Goal: Book appointment/travel/reservation

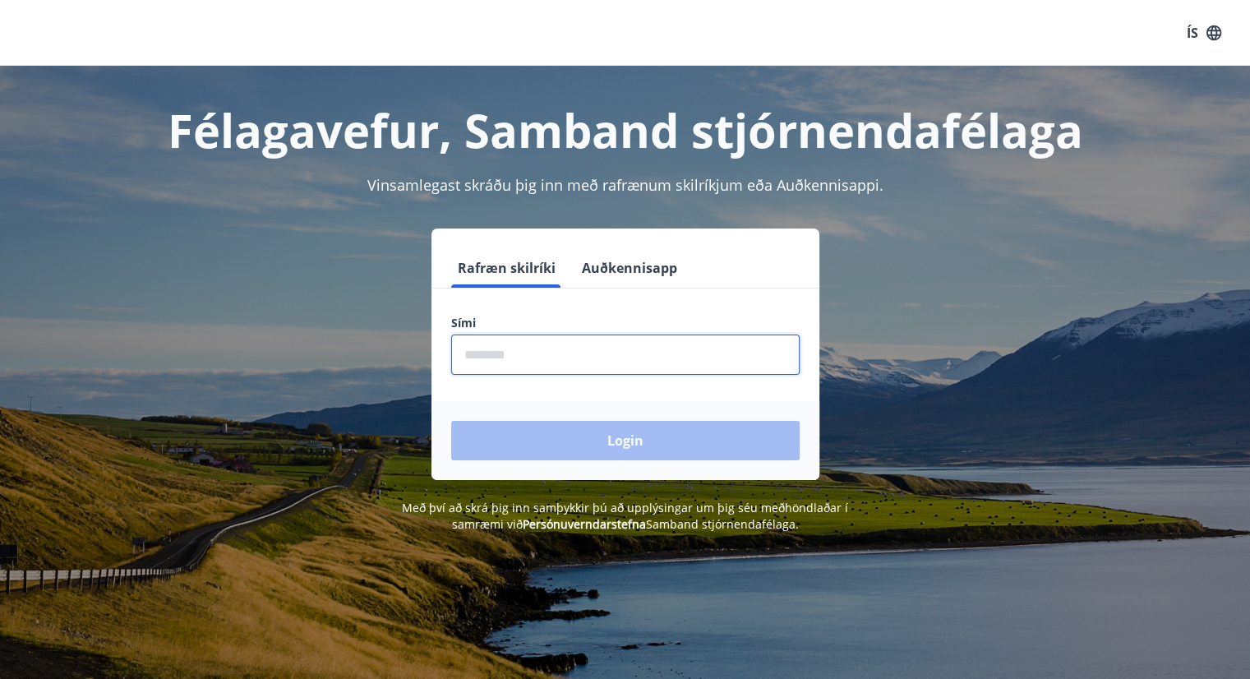
click at [495, 369] on input "phone" at bounding box center [625, 354] width 348 height 40
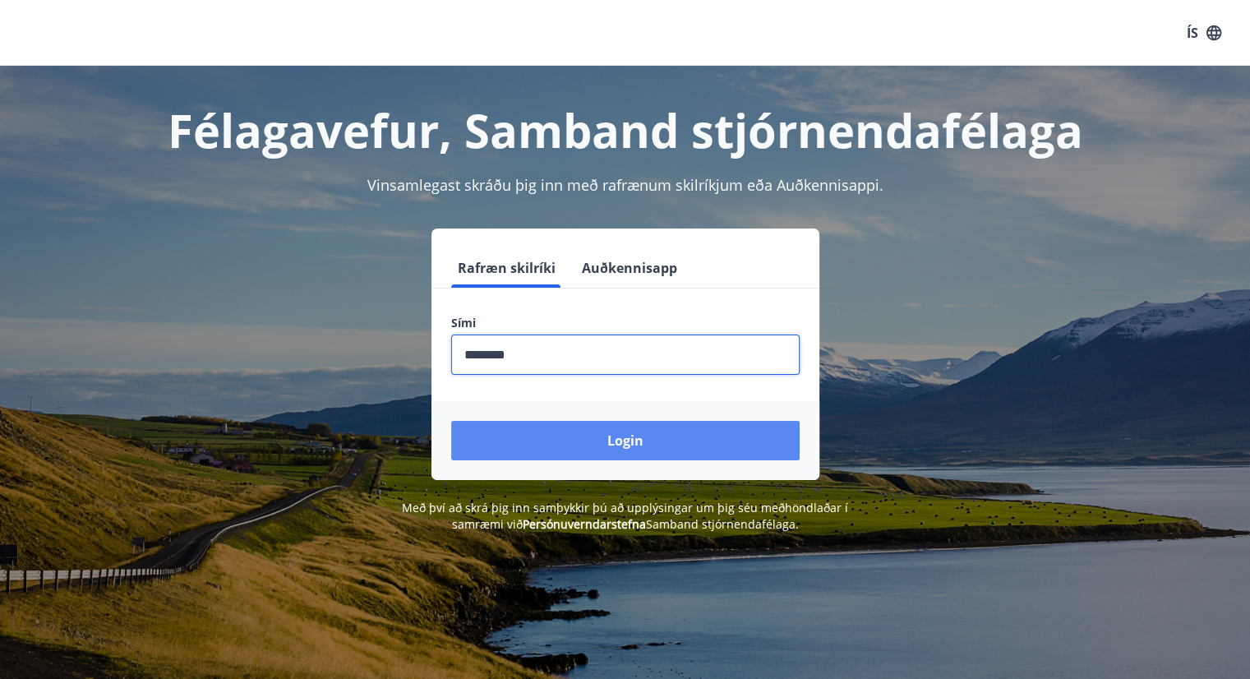
type input "********"
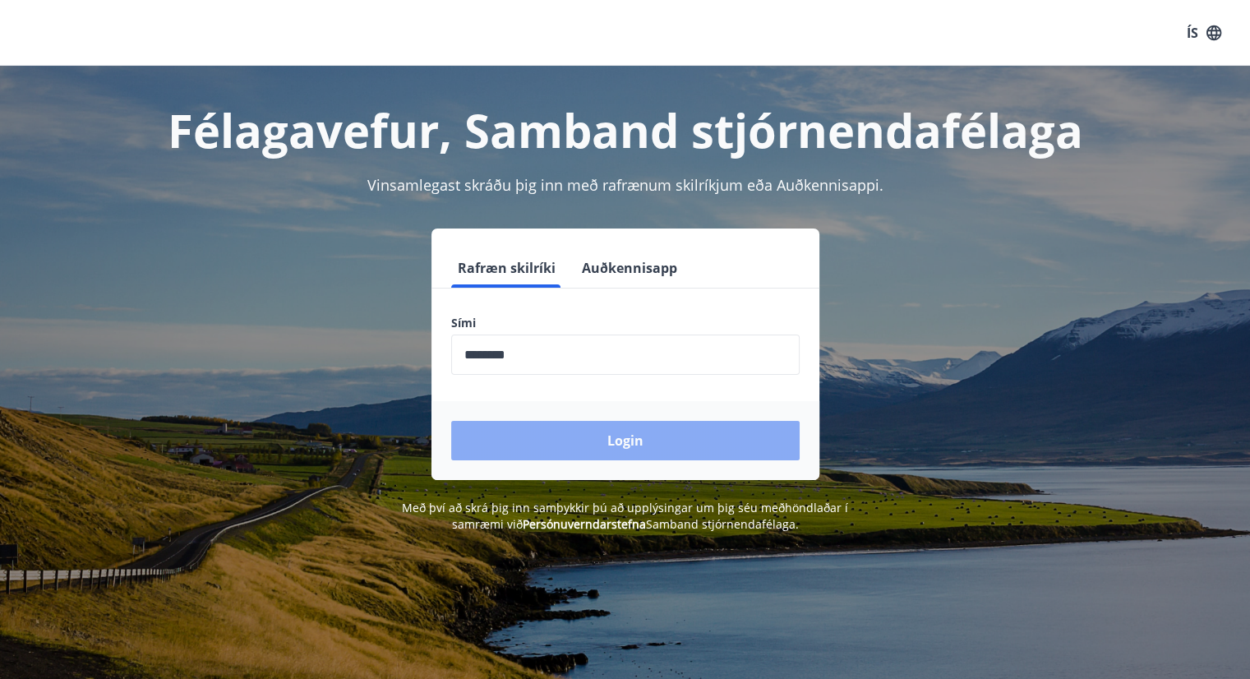
click at [627, 444] on button "Login" at bounding box center [625, 440] width 348 height 39
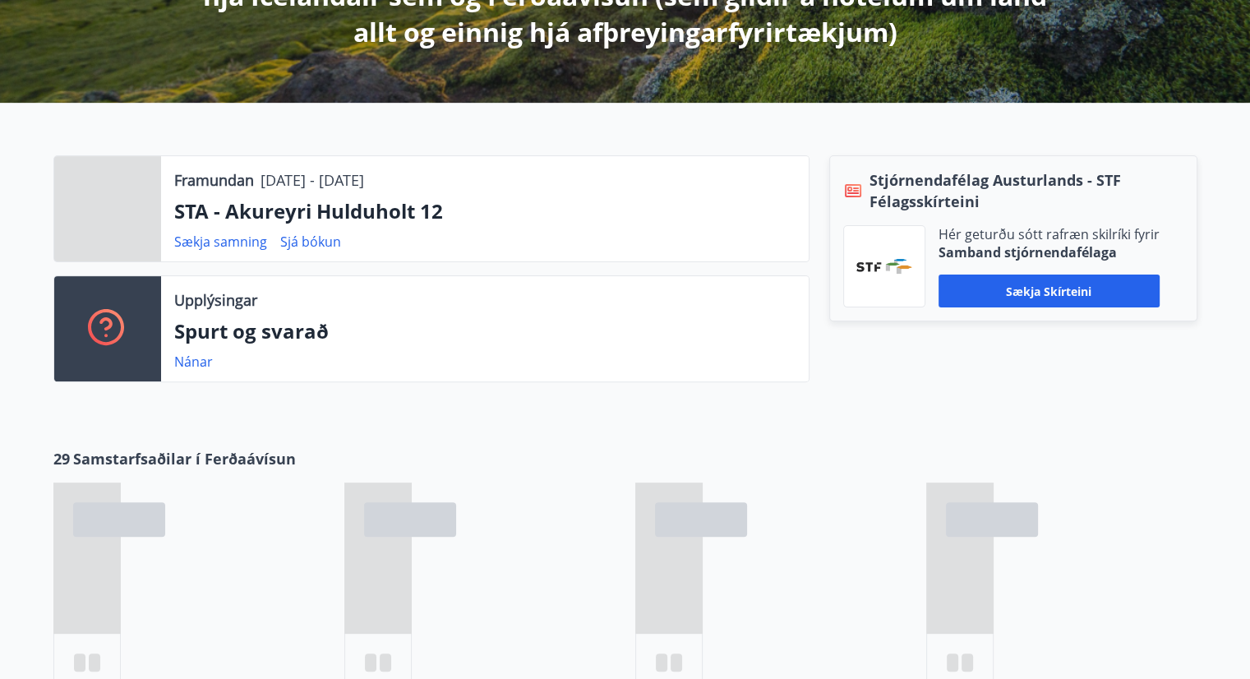
scroll to position [447, 0]
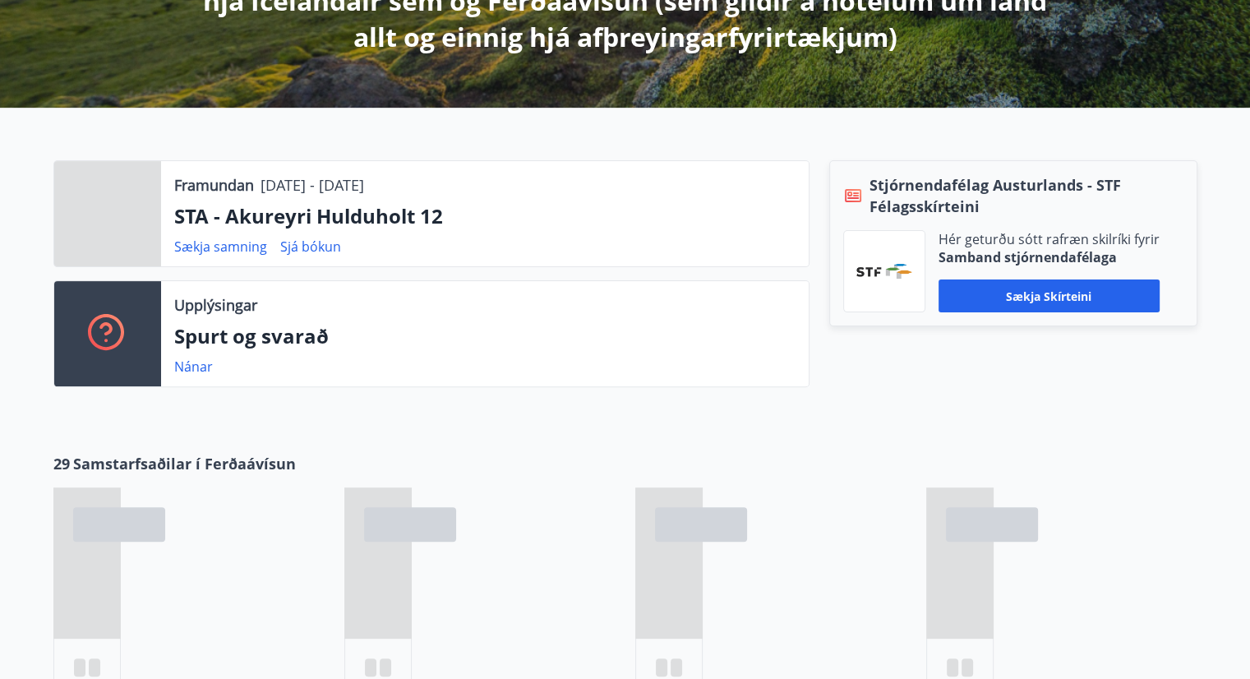
click at [885, 371] on div "Stjórnendafélag Austurlands - STF Félagsskírteini Hér geturðu sótt rafræn skilr…" at bounding box center [1003, 280] width 388 height 240
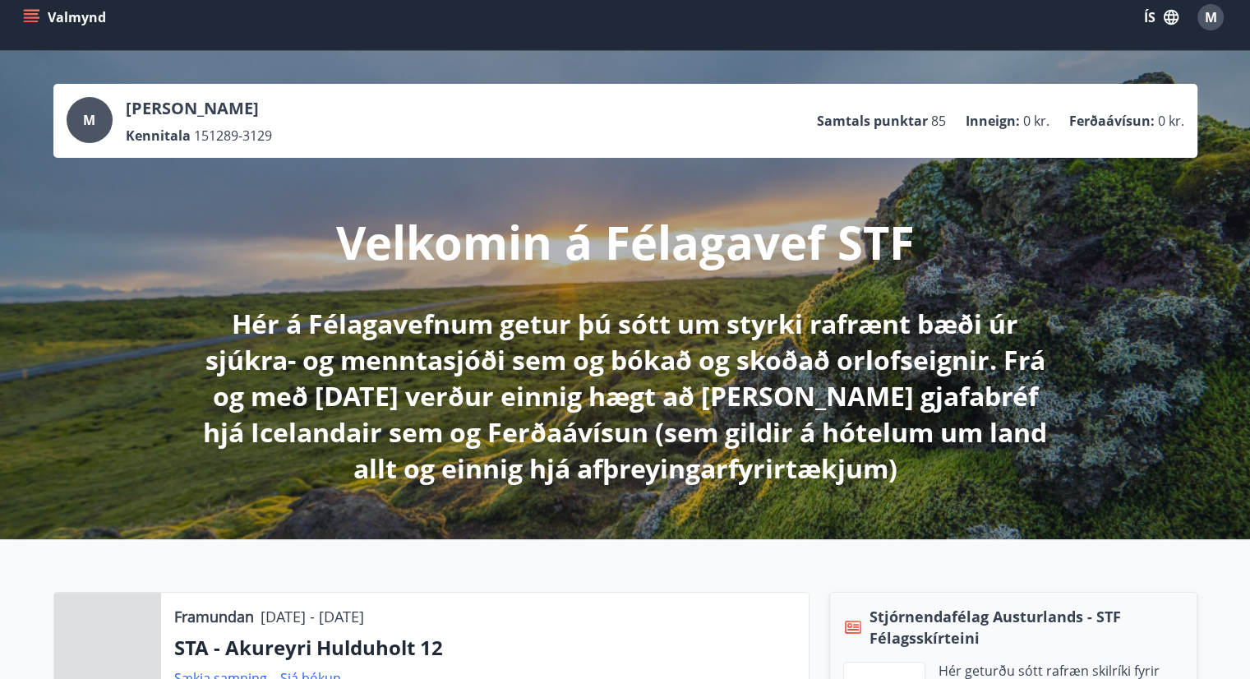
scroll to position [0, 0]
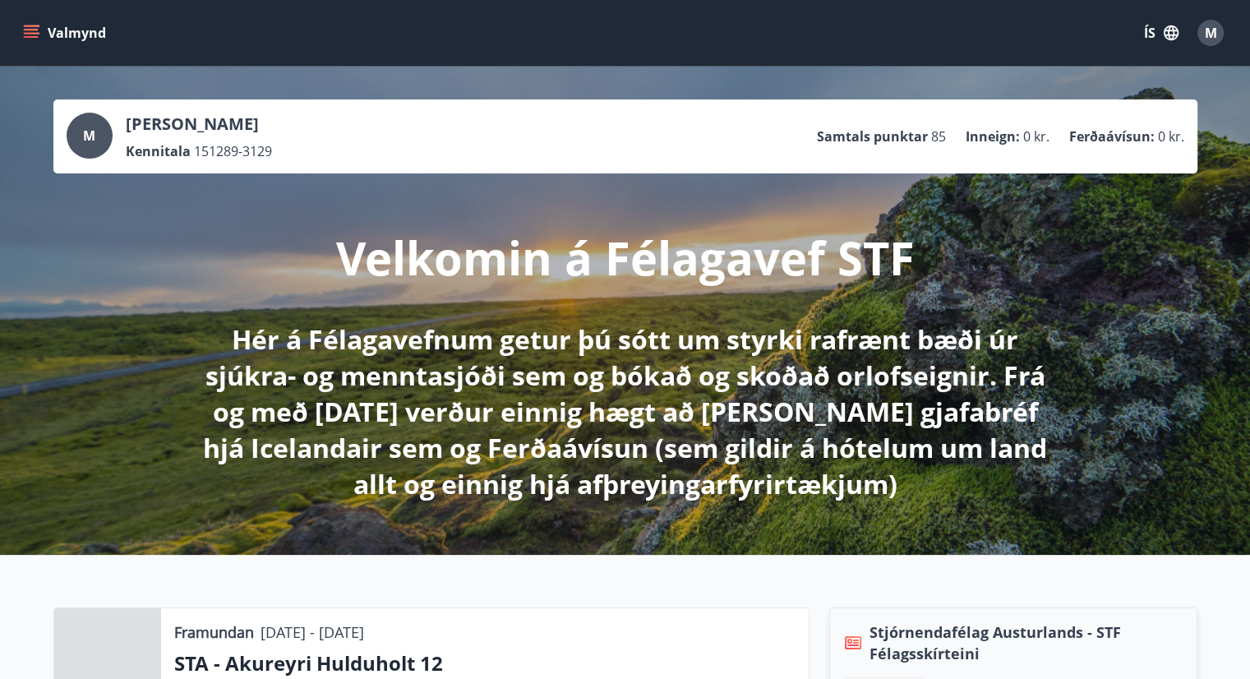
click at [38, 29] on icon "menu" at bounding box center [31, 33] width 16 height 16
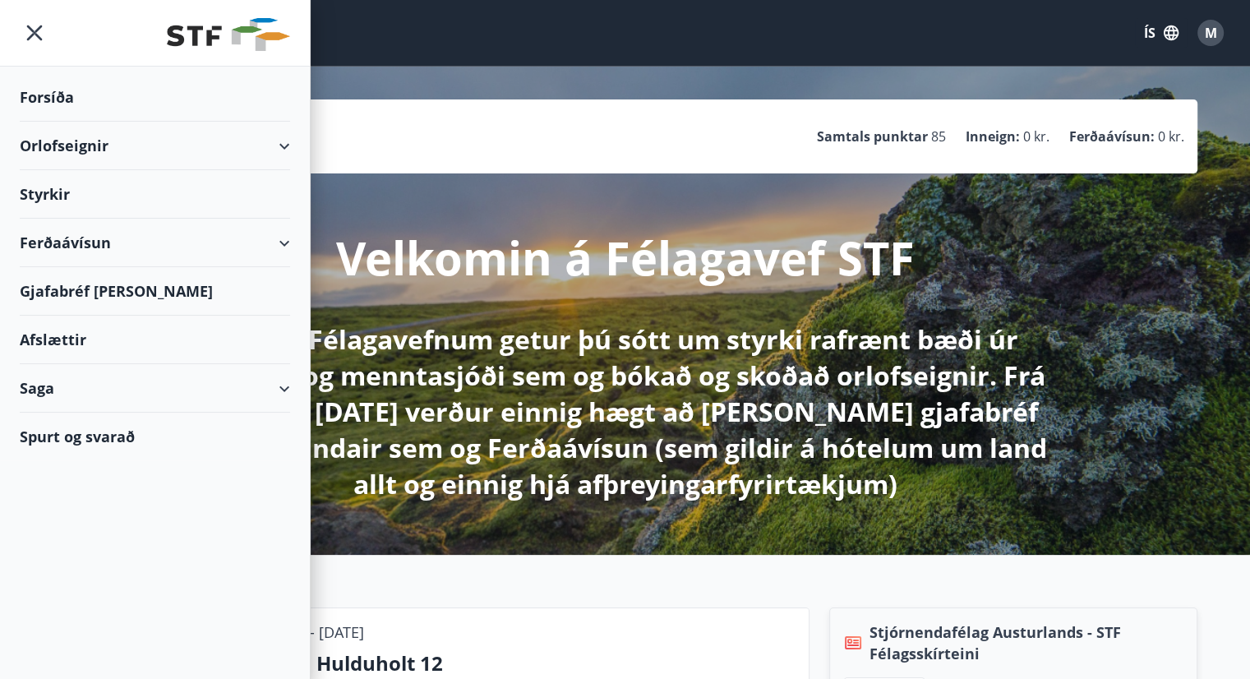
click at [269, 168] on div "Orlofseignir" at bounding box center [155, 146] width 270 height 48
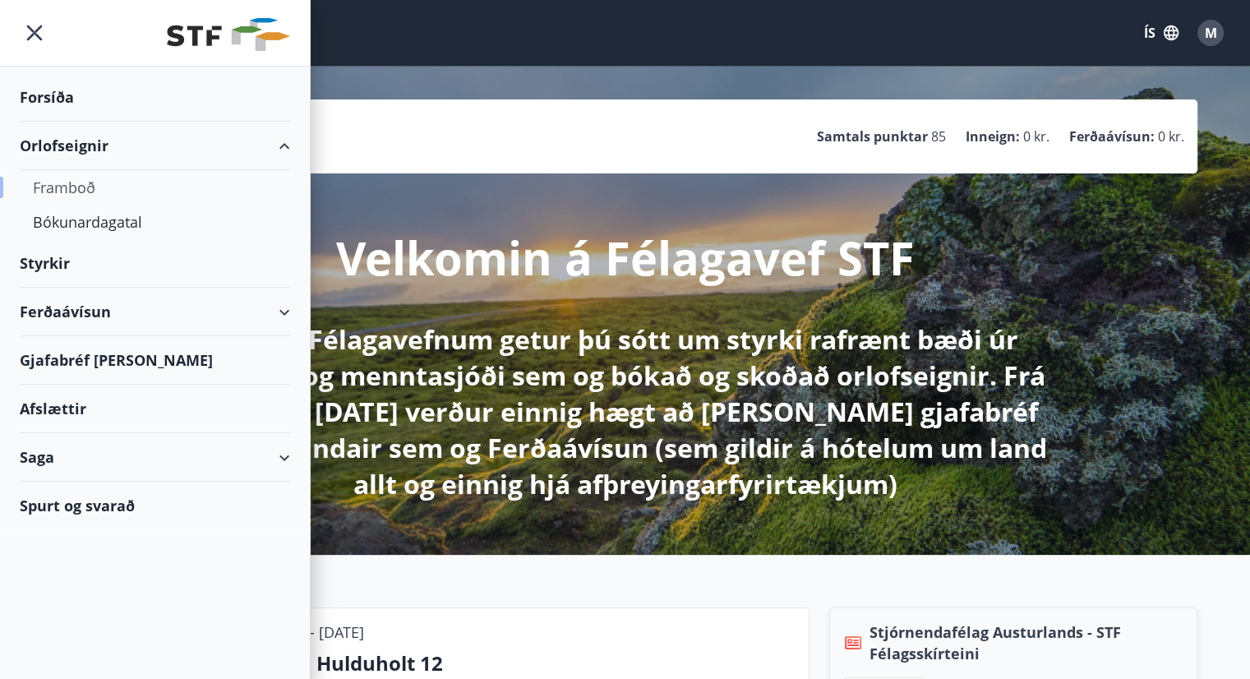
click at [55, 177] on div "Framboð" at bounding box center [155, 187] width 244 height 35
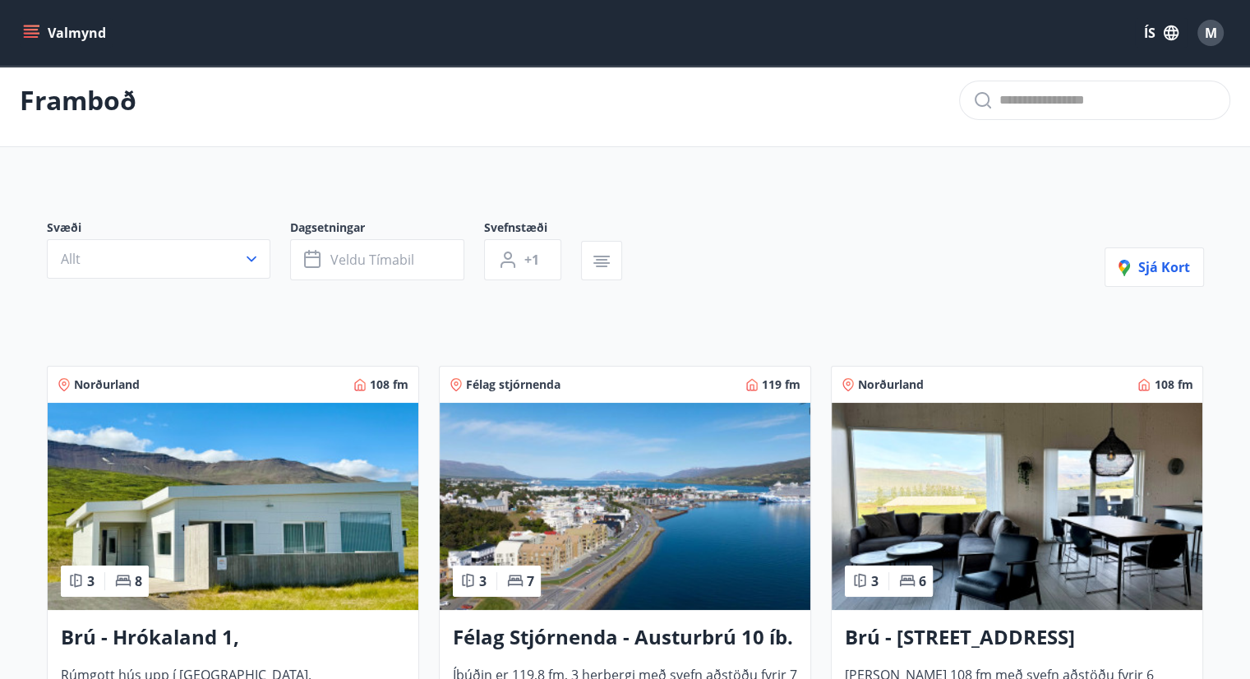
scroll to position [10, 0]
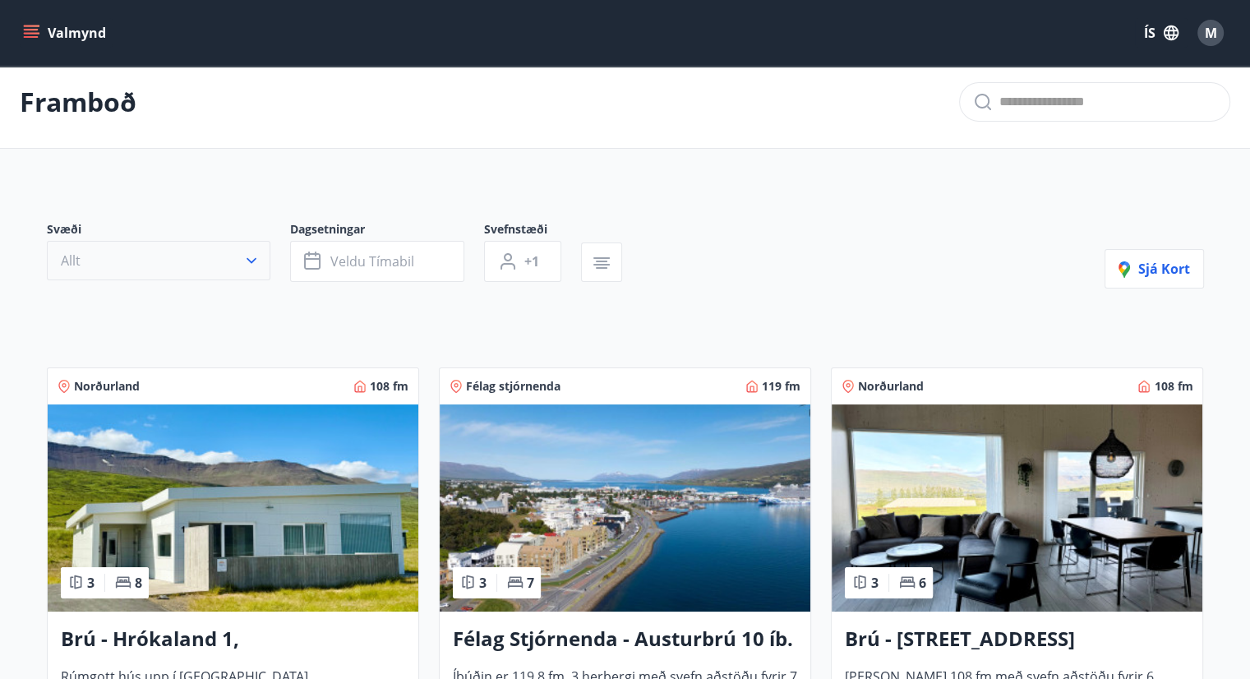
click at [251, 256] on icon "button" at bounding box center [251, 260] width 16 height 16
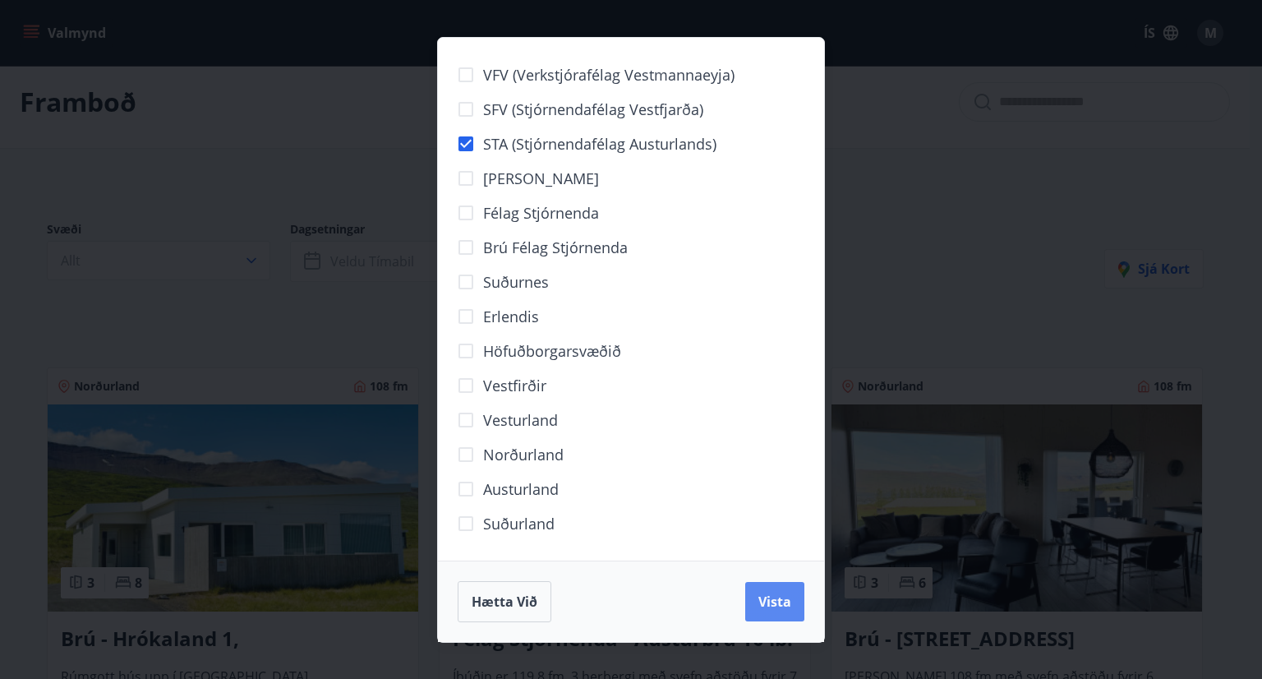
click at [761, 602] on span "Vista" at bounding box center [774, 601] width 33 height 18
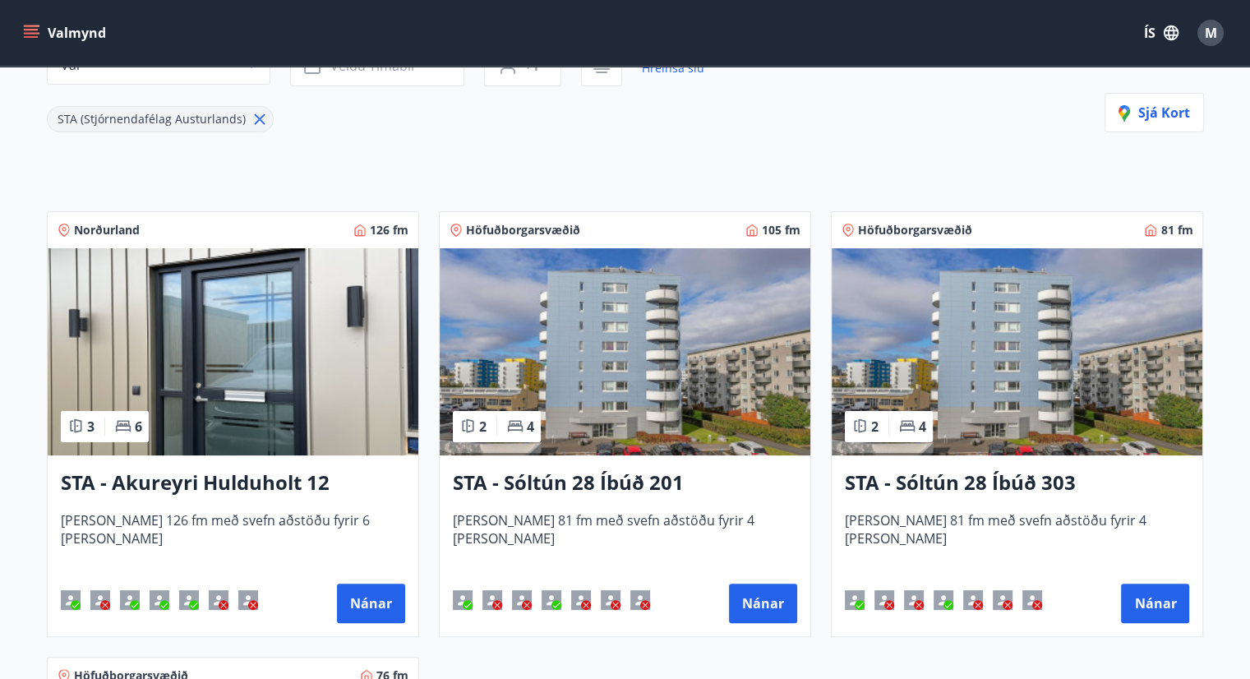
scroll to position [206, 0]
click at [381, 608] on button "Nánar" at bounding box center [371, 601] width 68 height 39
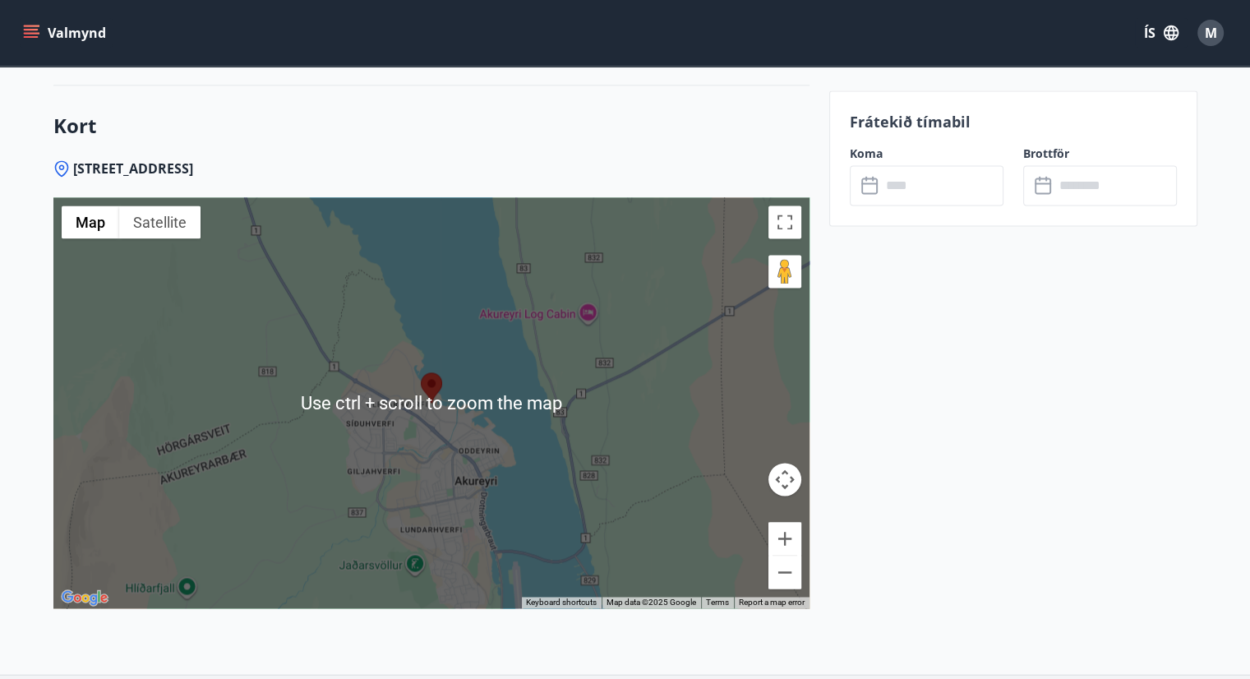
scroll to position [2386, 0]
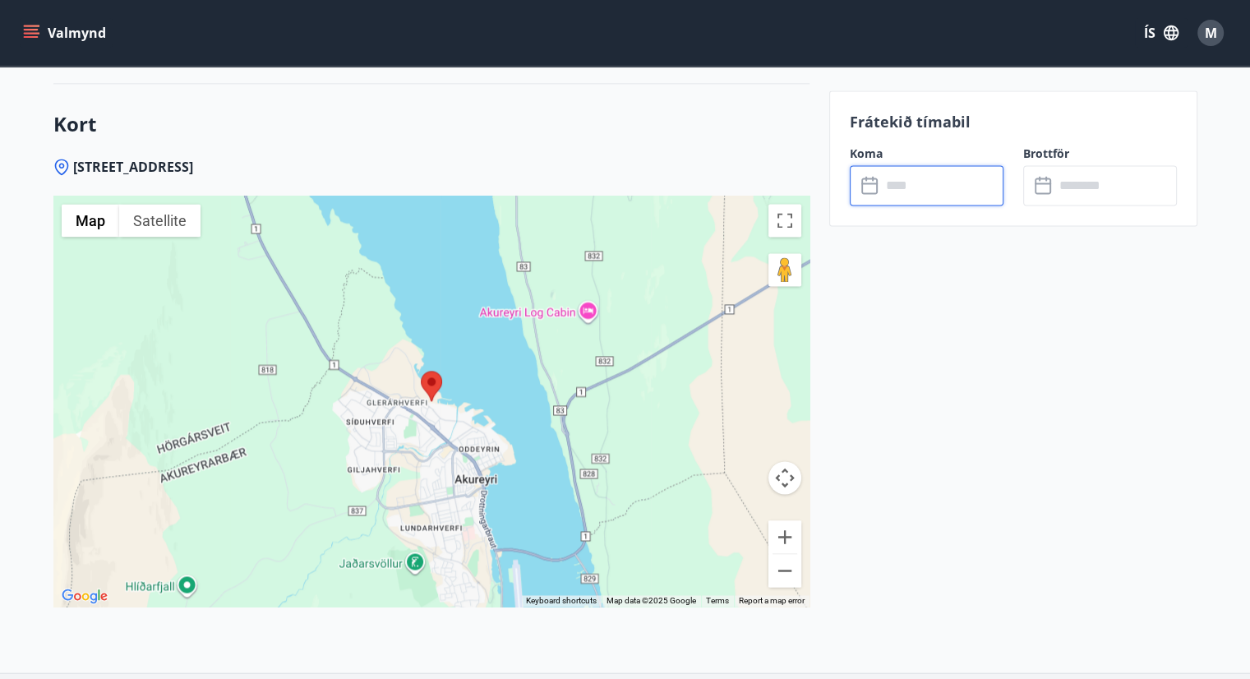
click at [936, 175] on input "text" at bounding box center [942, 185] width 122 height 40
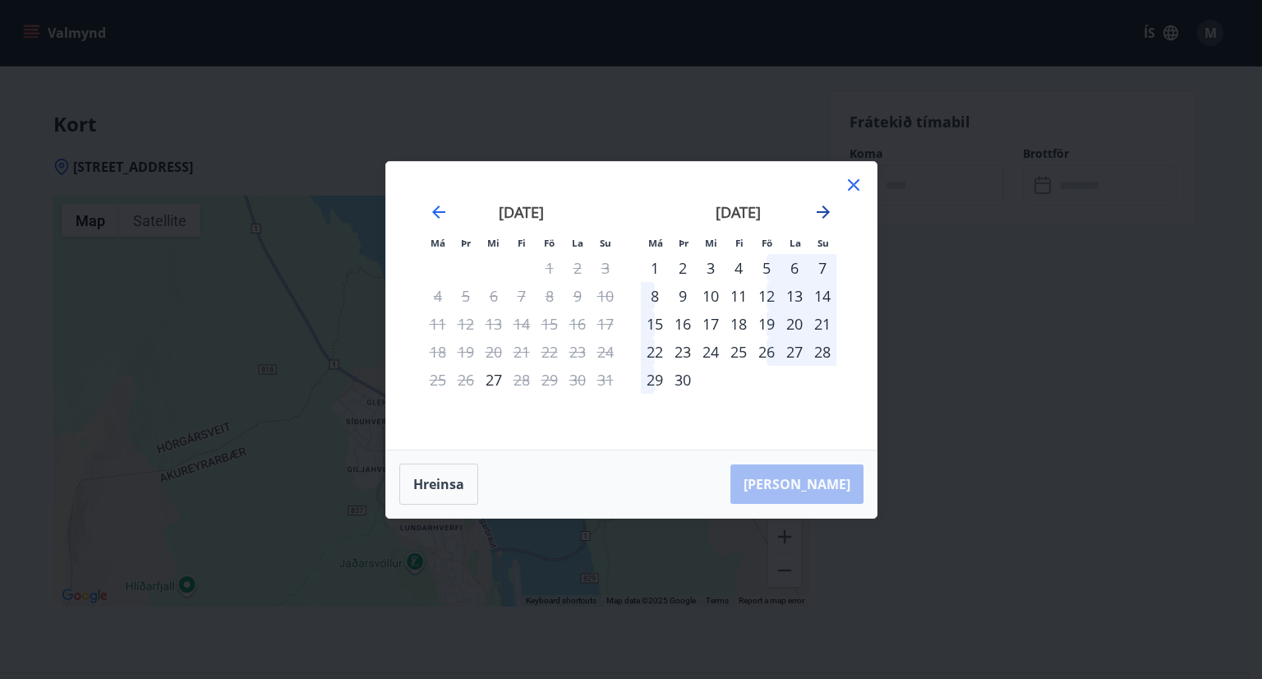
click at [816, 216] on icon "Move forward to switch to the next month." at bounding box center [823, 212] width 20 height 20
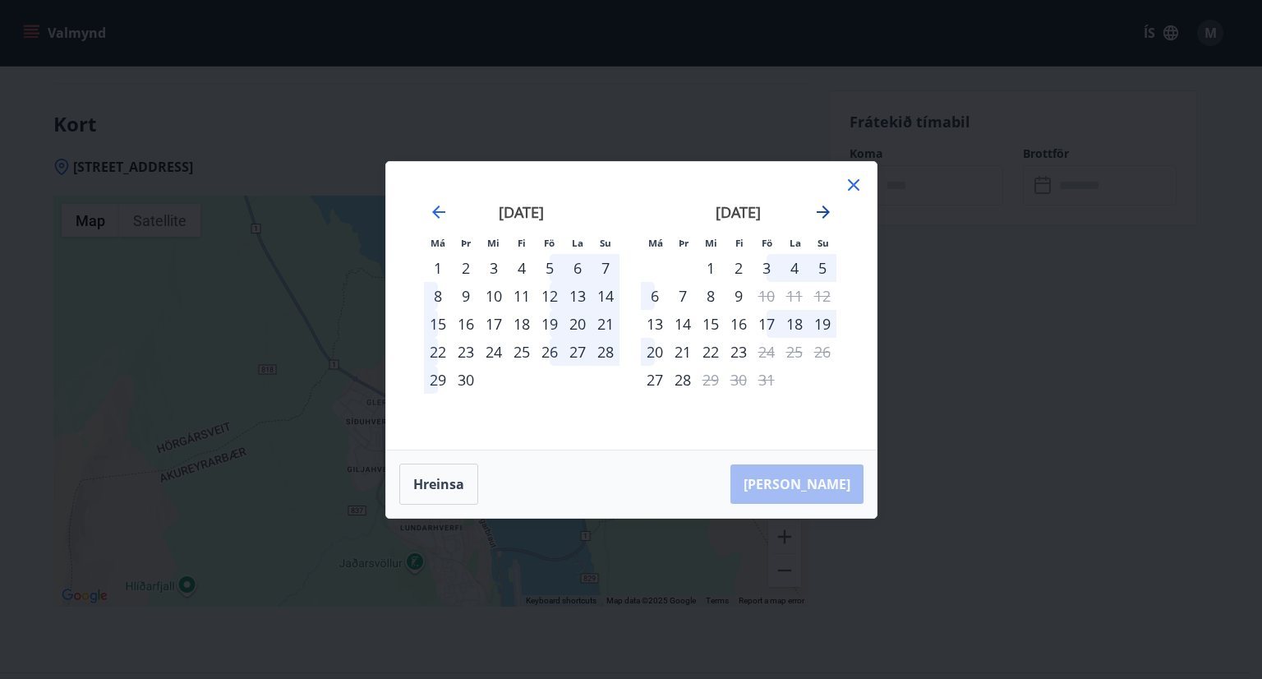
click at [820, 215] on icon "Move forward to switch to the next month." at bounding box center [823, 212] width 20 height 20
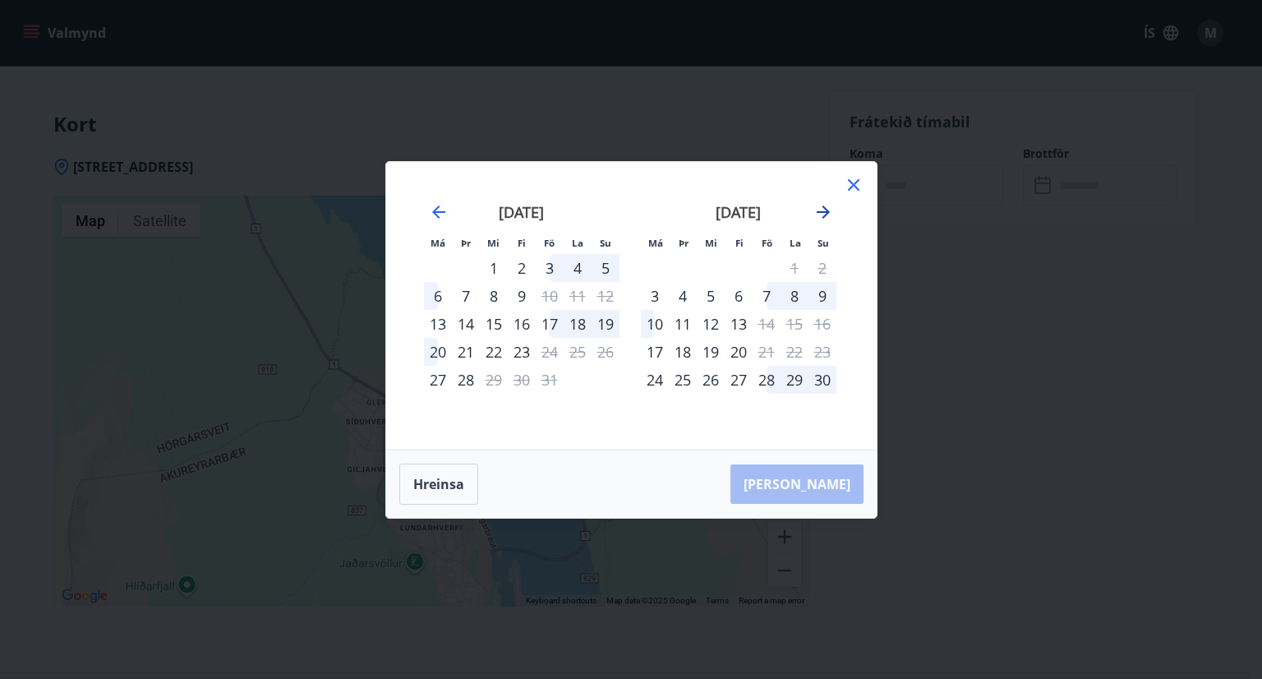
click at [820, 215] on icon "Move forward to switch to the next month." at bounding box center [823, 212] width 20 height 20
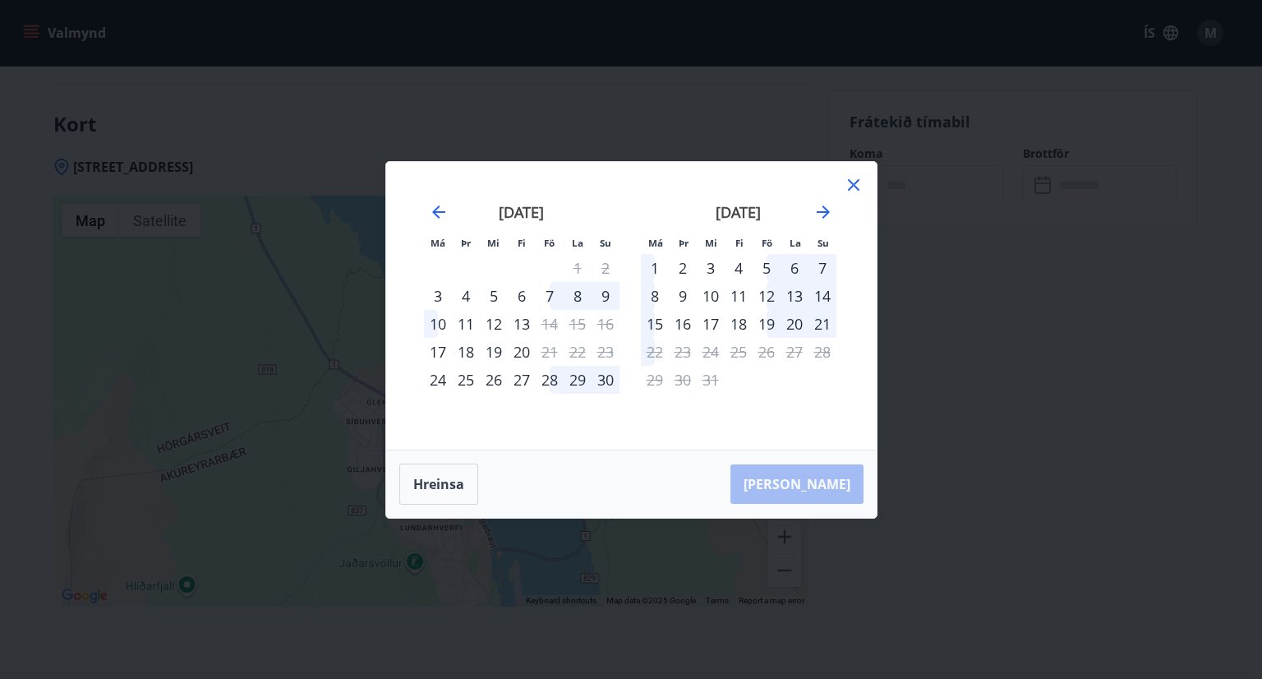
click at [480, 90] on div "Má Þr Mi Fi Fö La Su Má Þr Mi Fi Fö La Su [DATE] 1 2 3 4 5 6 7 8 9 10 11 12 13 …" at bounding box center [631, 339] width 1262 height 679
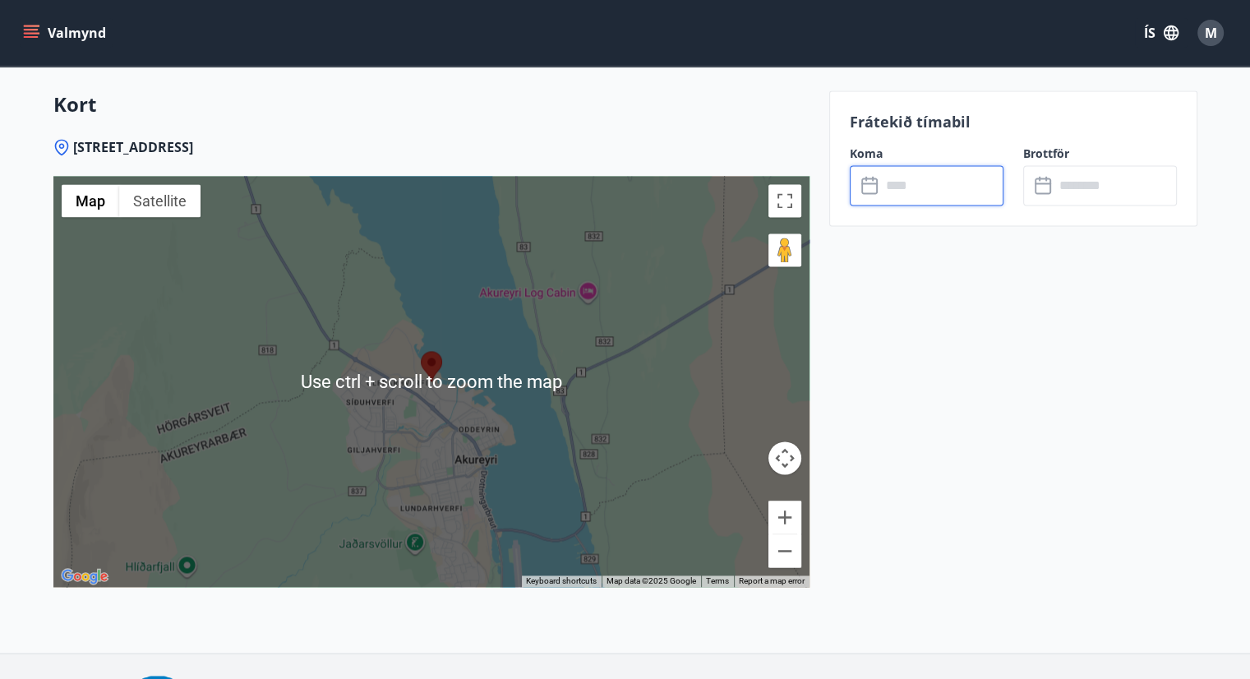
scroll to position [2409, 0]
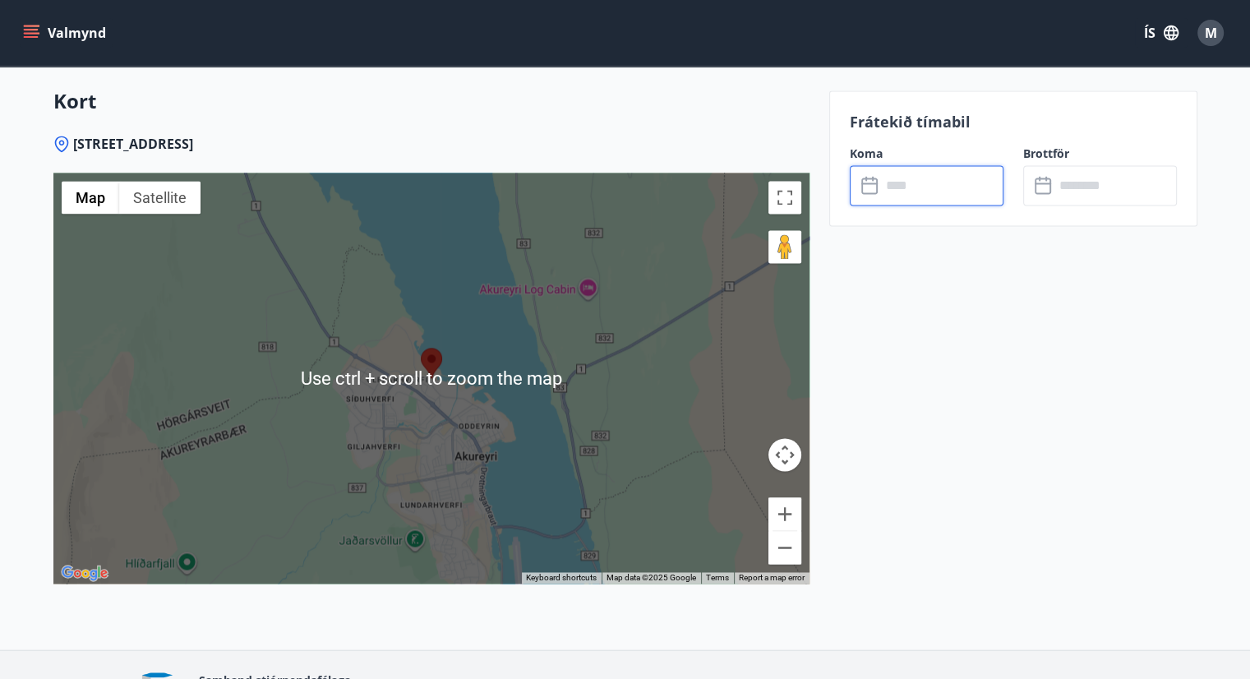
click at [918, 172] on input "text" at bounding box center [942, 185] width 122 height 40
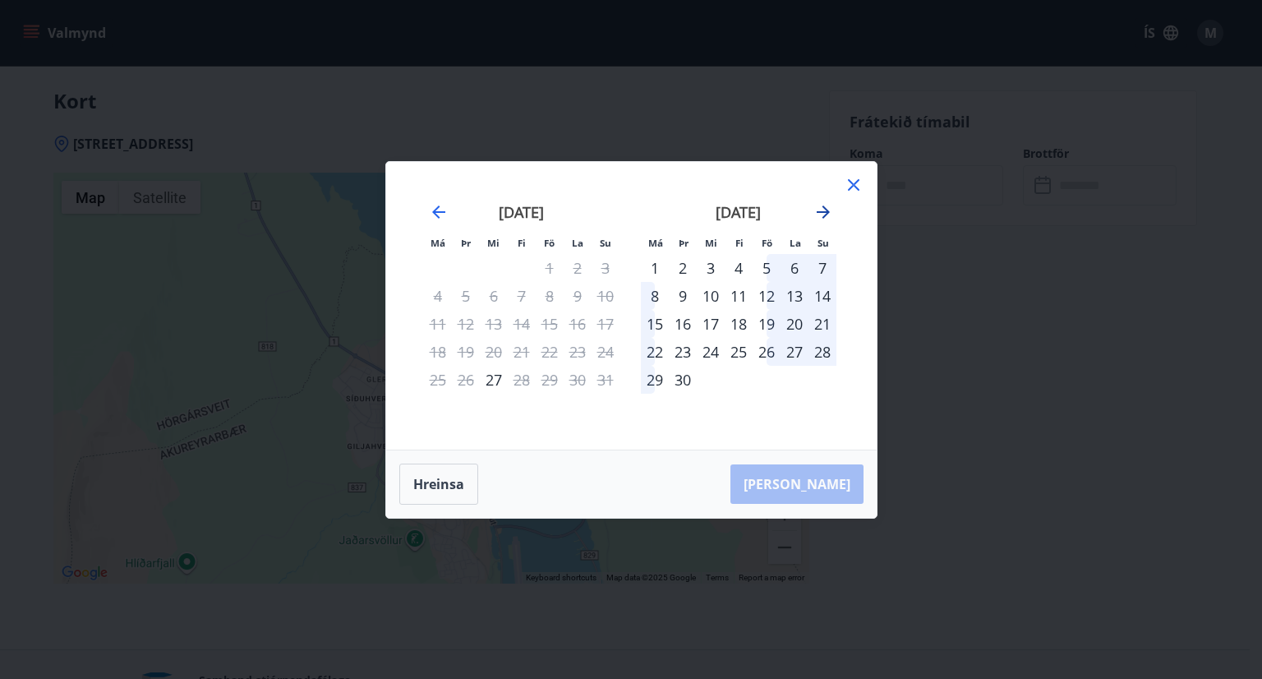
click at [822, 209] on icon "Move forward to switch to the next month." at bounding box center [823, 212] width 20 height 20
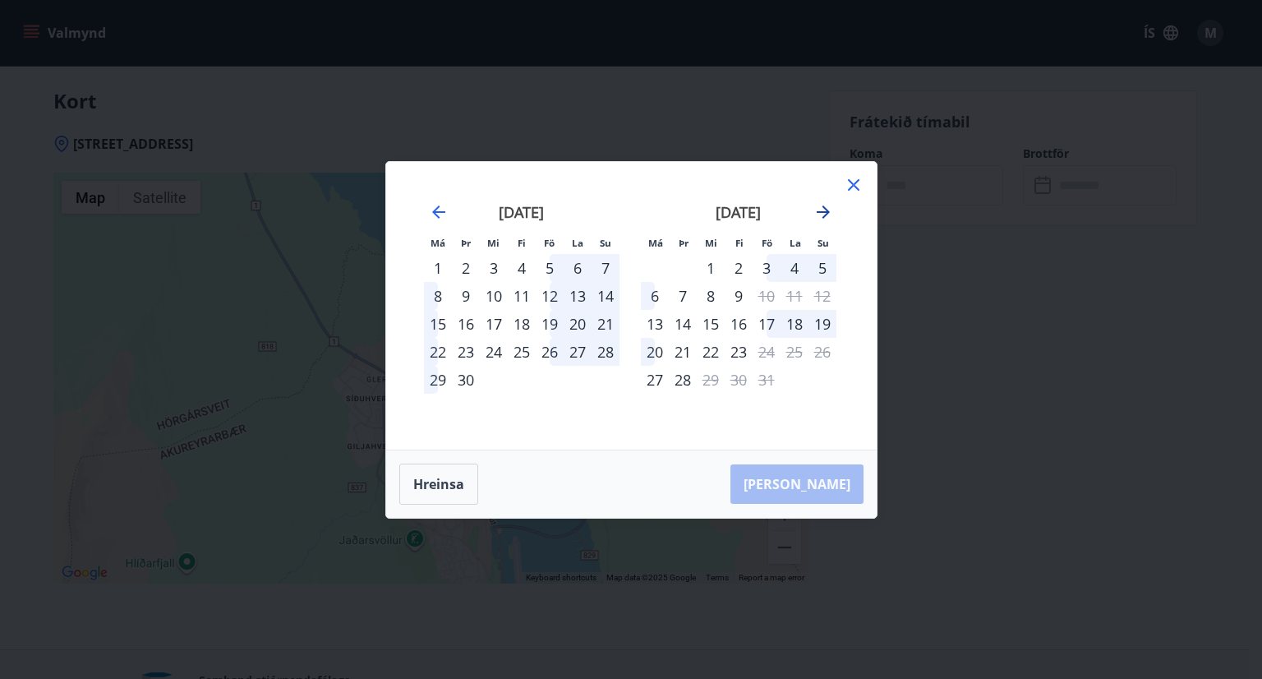
click at [822, 209] on icon "Move forward to switch to the next month." at bounding box center [823, 212] width 20 height 20
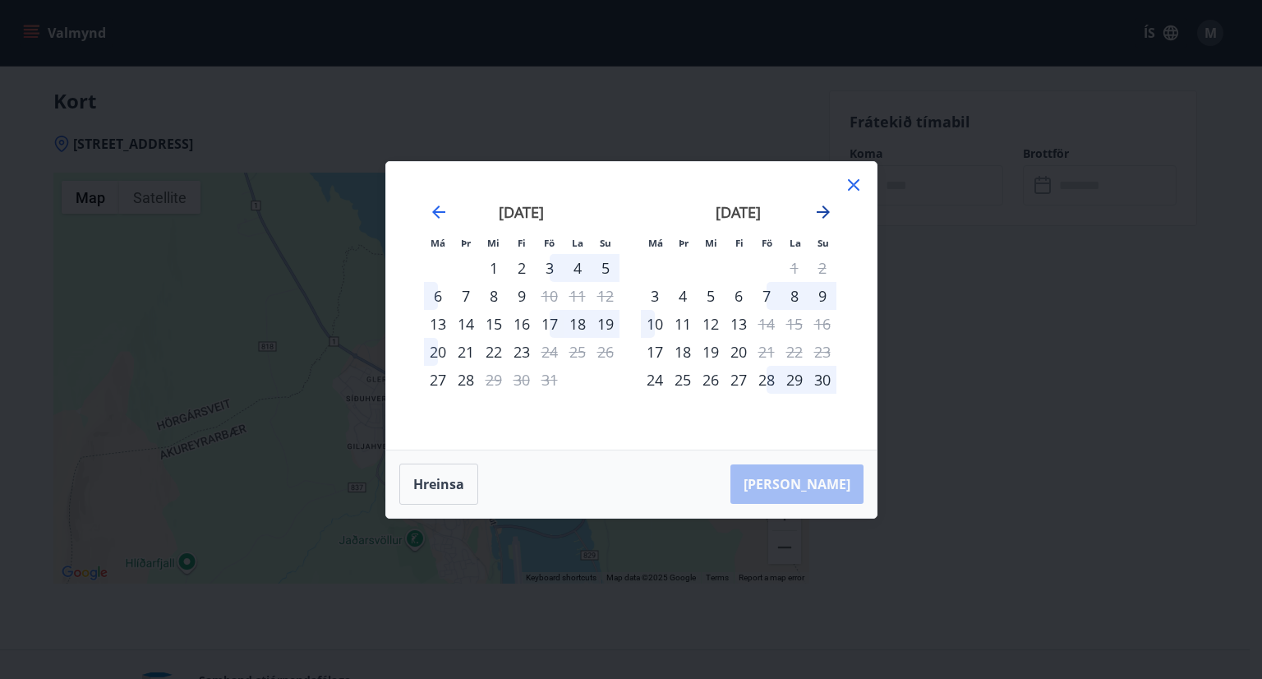
click at [822, 209] on icon "Move forward to switch to the next month." at bounding box center [823, 212] width 20 height 20
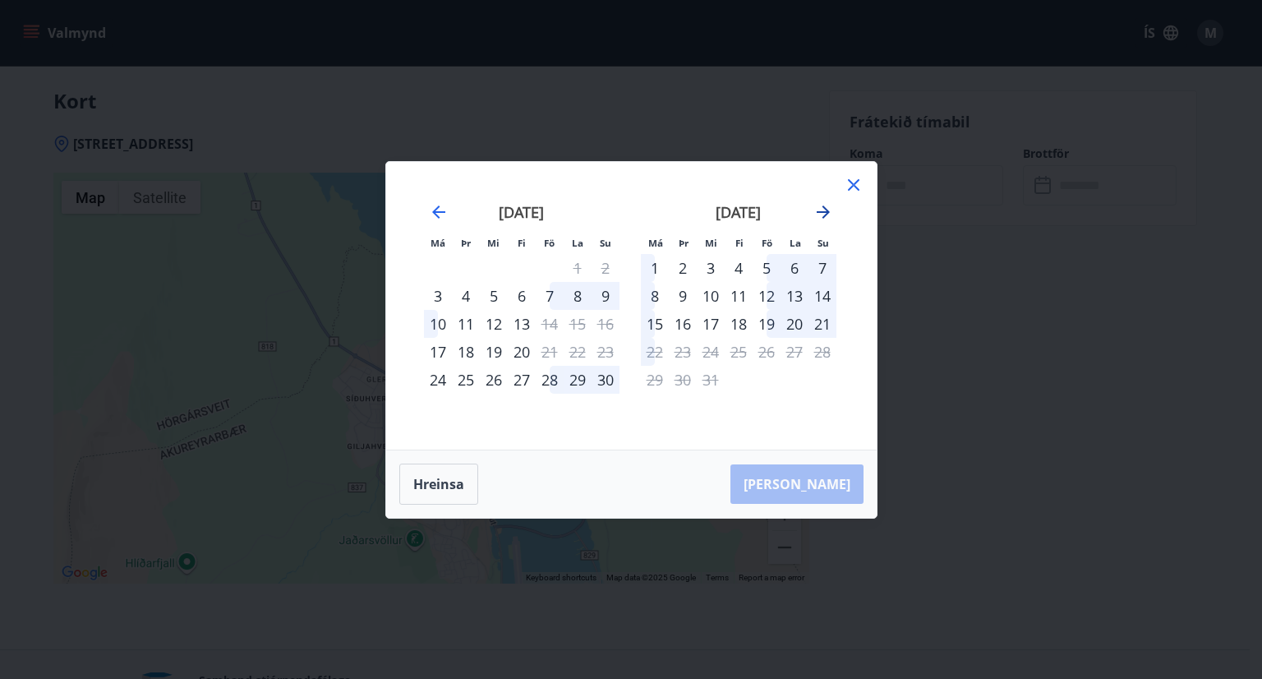
click at [822, 209] on icon "Move forward to switch to the next month." at bounding box center [823, 212] width 20 height 20
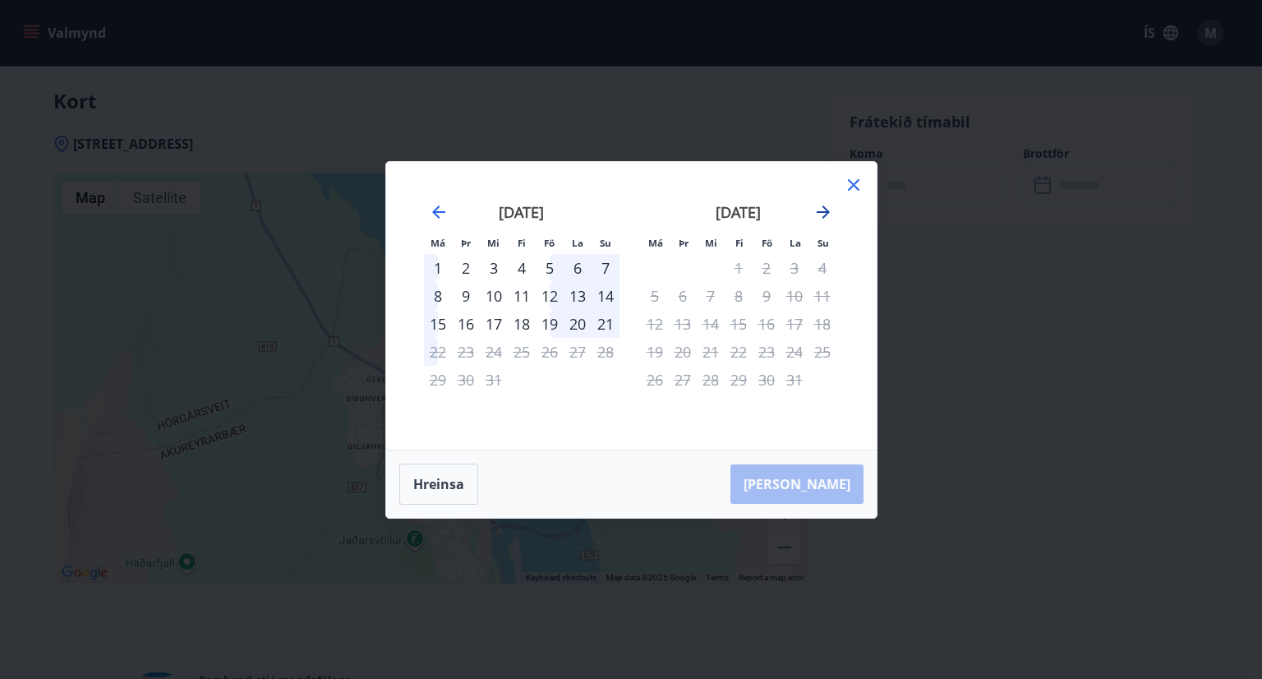
click at [822, 209] on icon "Move forward to switch to the next month." at bounding box center [823, 212] width 20 height 20
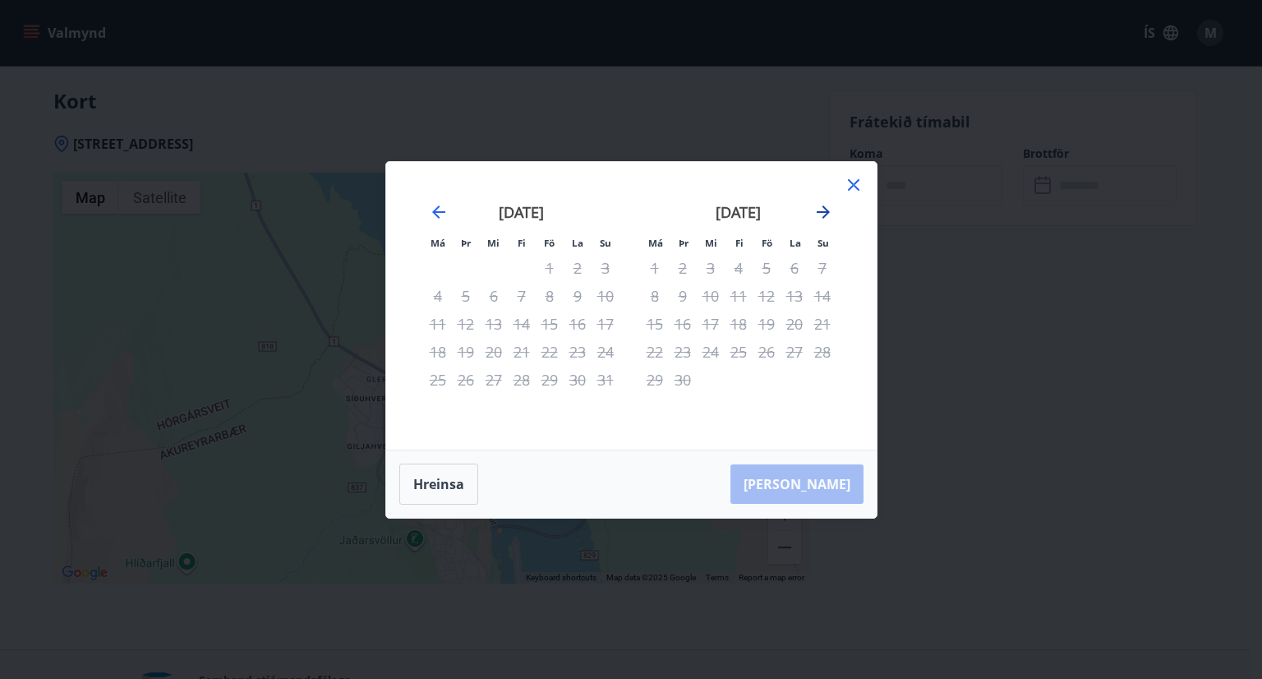
click at [822, 209] on icon "Move forward to switch to the next month." at bounding box center [823, 212] width 20 height 20
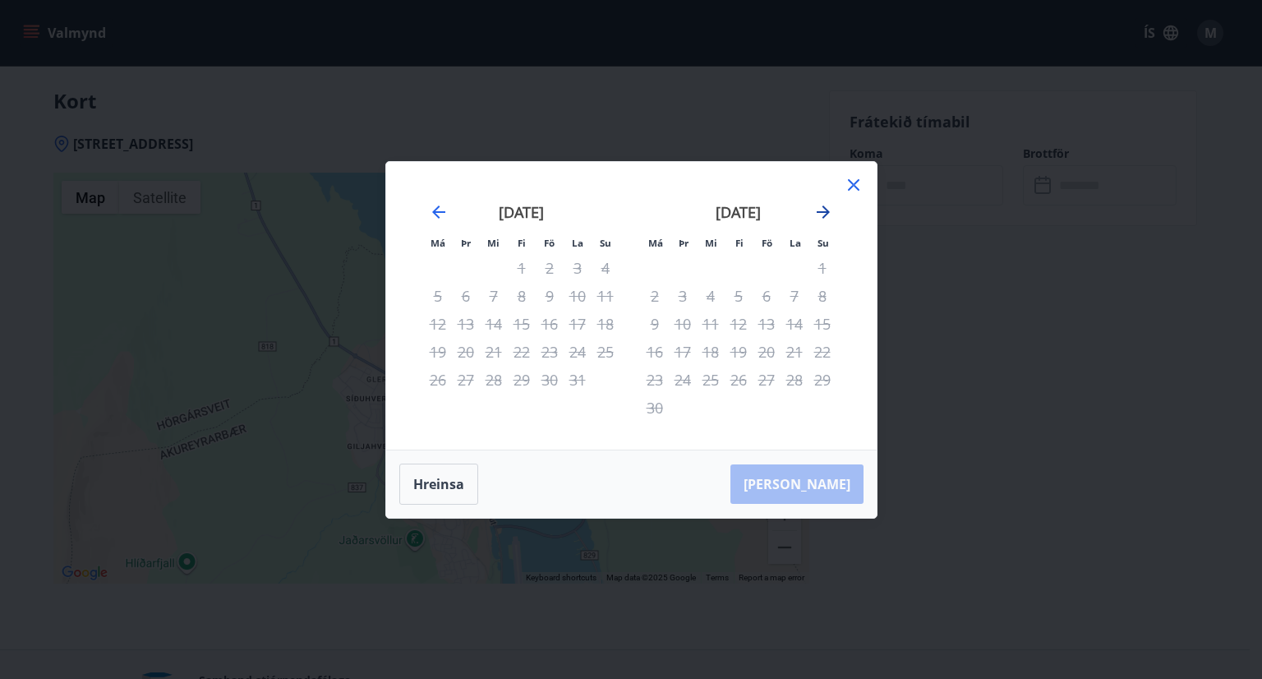
click at [822, 209] on icon "Move forward to switch to the next month." at bounding box center [823, 212] width 20 height 20
click at [854, 179] on icon at bounding box center [854, 185] width 20 height 20
